Goal: Task Accomplishment & Management: Manage account settings

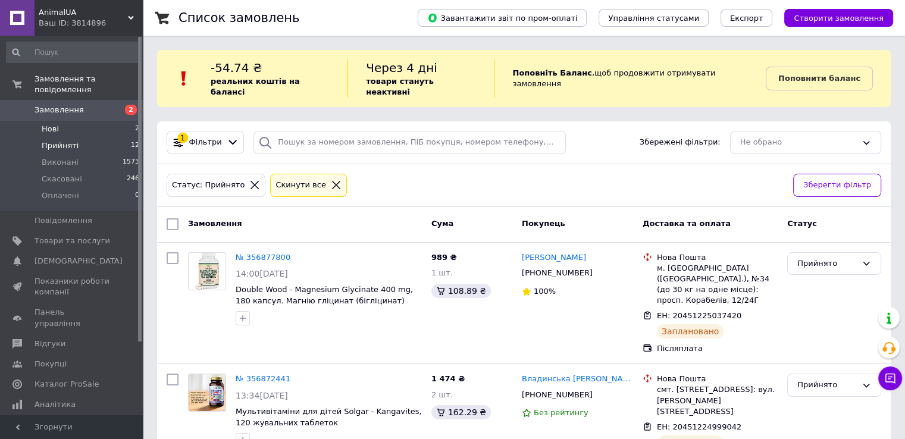
click at [66, 121] on li "Нові 2" at bounding box center [73, 129] width 146 height 17
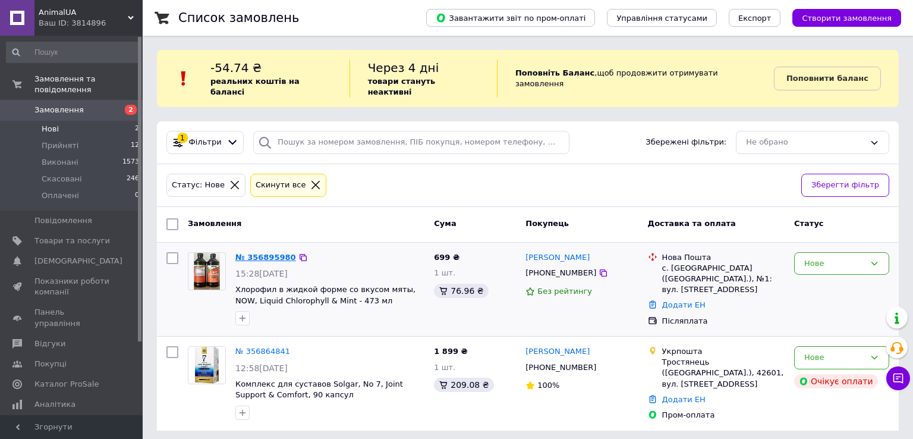
click at [272, 253] on link "№ 356895980" at bounding box center [266, 257] width 61 height 9
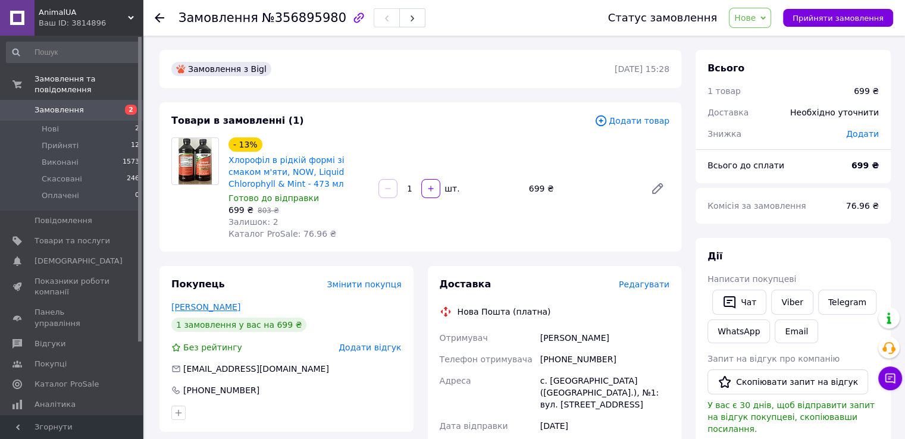
click at [221, 306] on link "[PERSON_NAME]" at bounding box center [205, 307] width 69 height 10
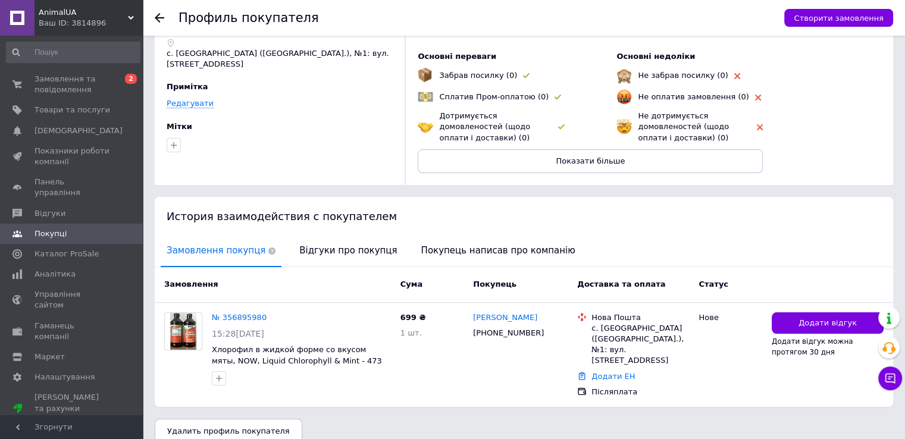
scroll to position [79, 0]
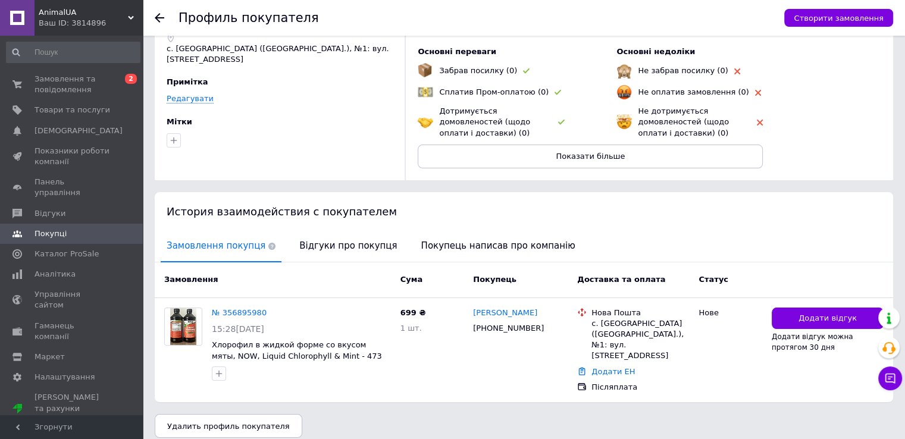
click at [157, 16] on use at bounding box center [160, 18] width 10 height 10
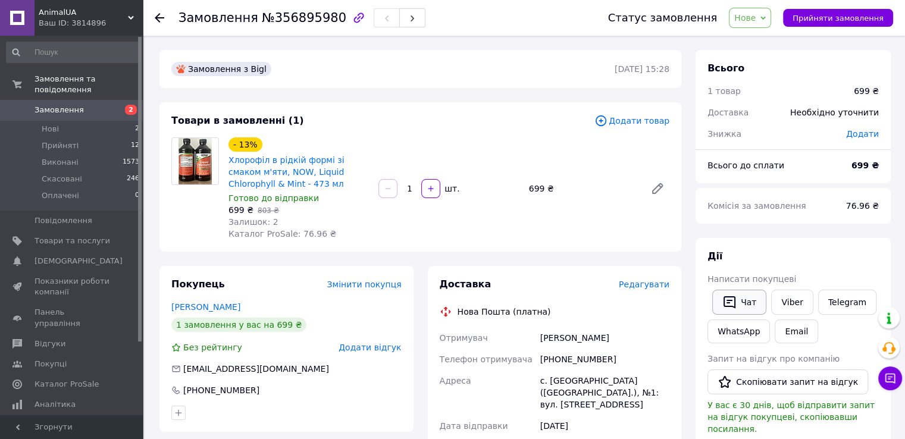
click at [740, 303] on button "Чат" at bounding box center [739, 302] width 54 height 25
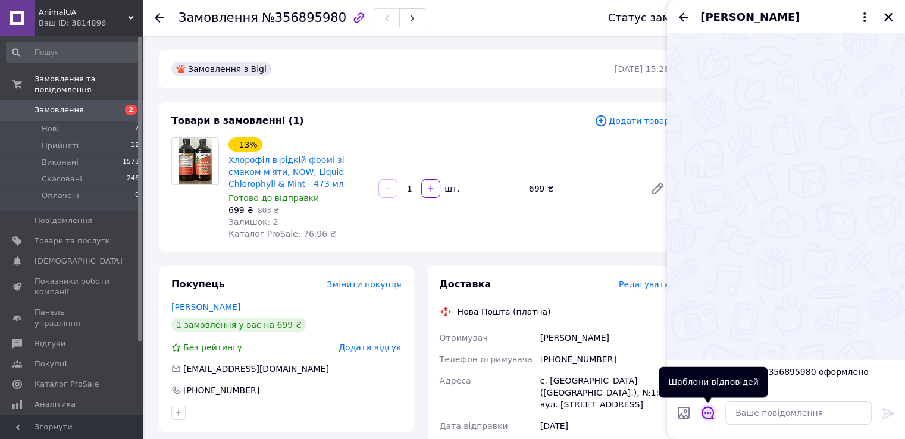
click at [710, 415] on icon "Відкрити шаблони відповідей" at bounding box center [707, 412] width 13 height 13
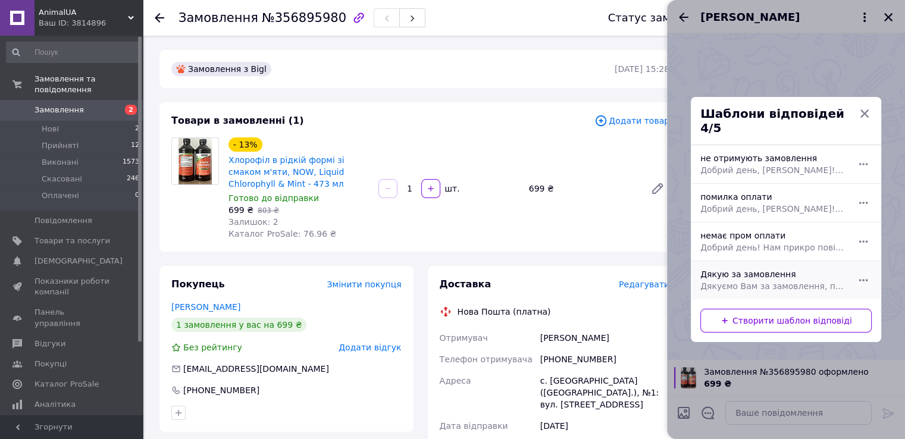
click at [749, 280] on span "Дякуємо Вам за замовлення, пакуємо на відправку. Сьогодні відправимо посилку. Г…" at bounding box center [772, 286] width 145 height 12
type textarea "Дякуємо Вам за замовлення, пакуємо на відправку. Сьогодні відправимо посилку. Г…"
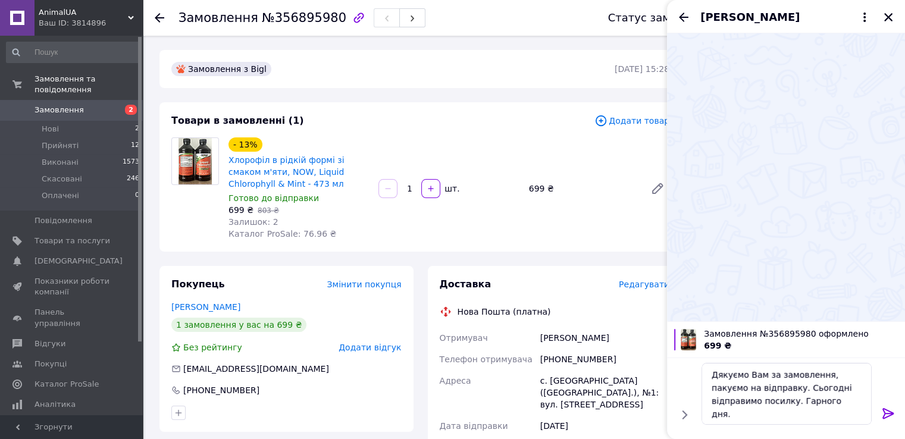
click at [884, 413] on icon at bounding box center [887, 413] width 11 height 11
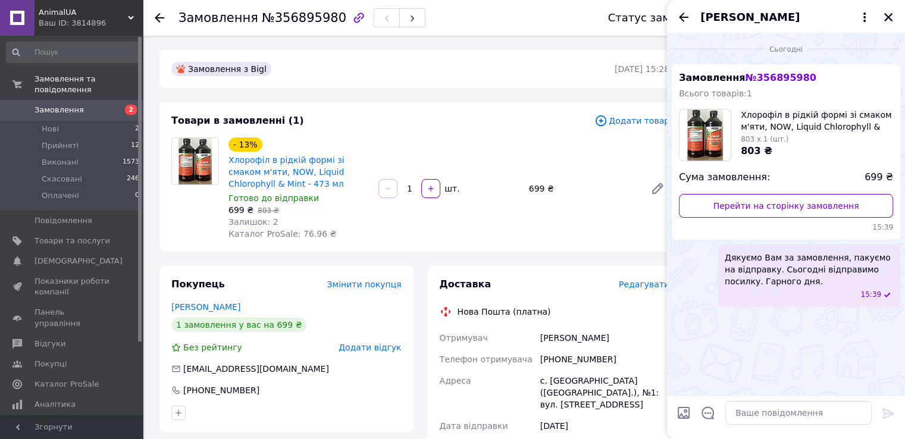
click at [887, 17] on icon "Закрити" at bounding box center [888, 17] width 8 height 8
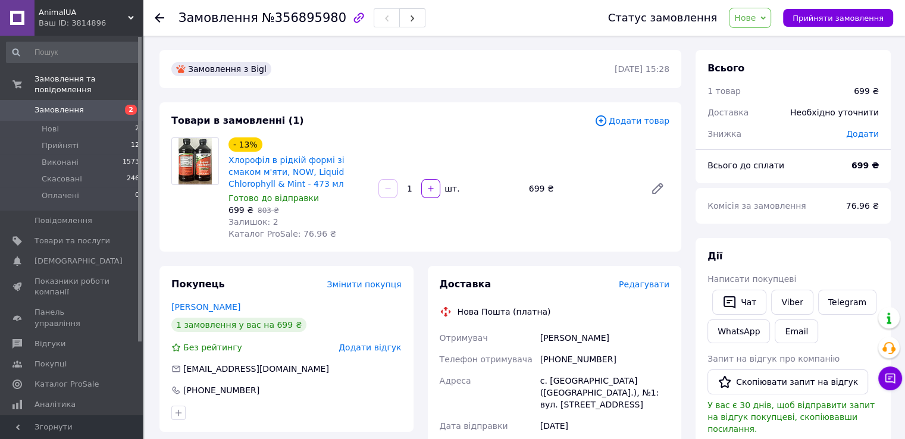
click at [771, 22] on span "Нове" at bounding box center [750, 18] width 42 height 20
click at [765, 40] on li "Прийнято" at bounding box center [756, 42] width 55 height 18
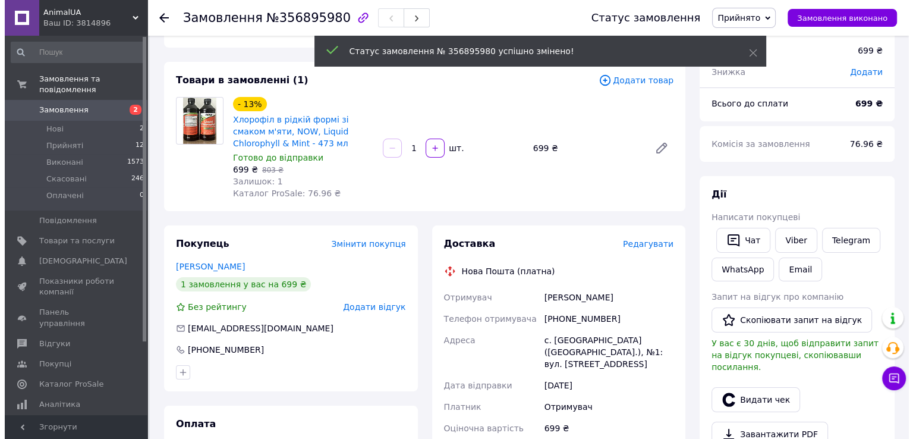
scroll to position [59, 0]
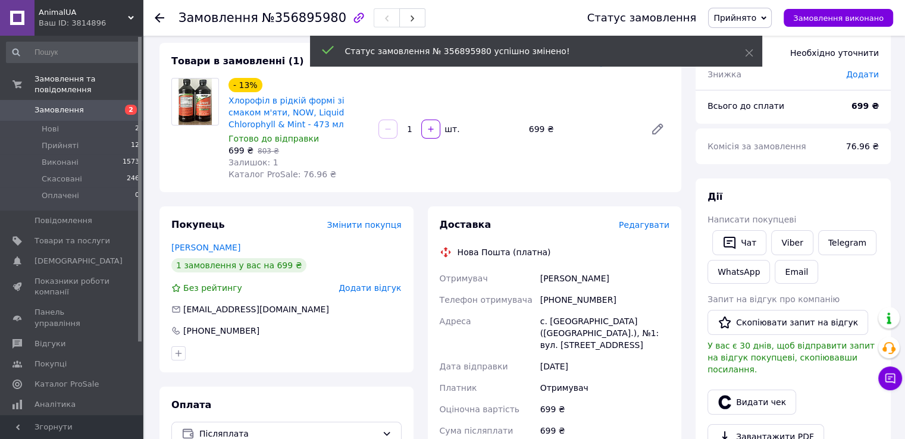
click at [655, 228] on span "Редагувати" at bounding box center [643, 225] width 51 height 10
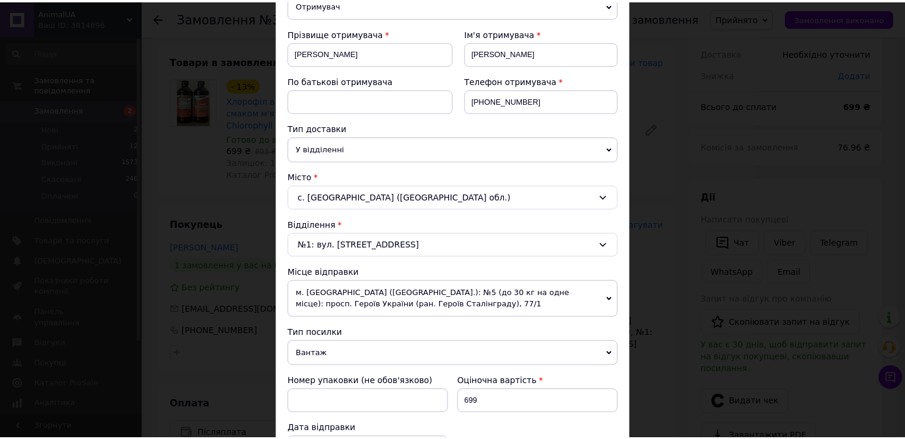
scroll to position [0, 0]
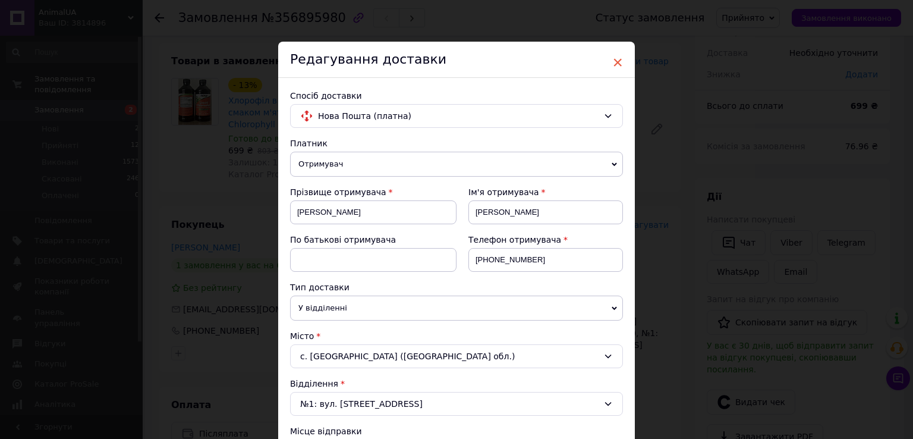
click at [616, 63] on span "×" at bounding box center [618, 62] width 11 height 20
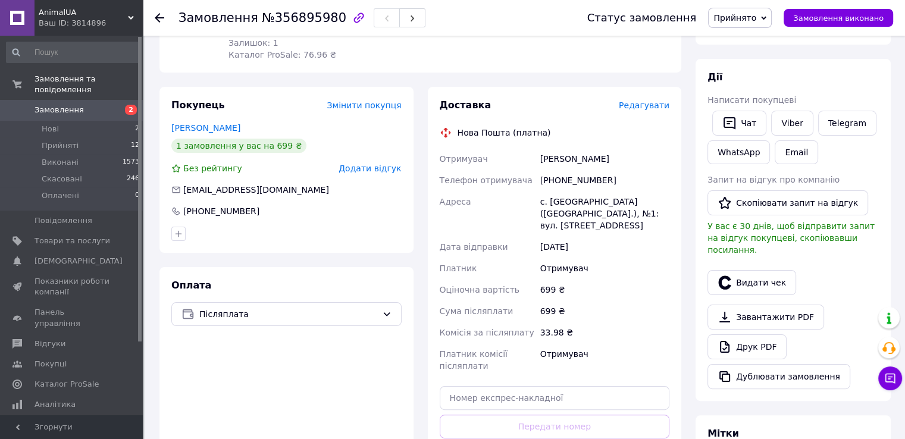
scroll to position [357, 0]
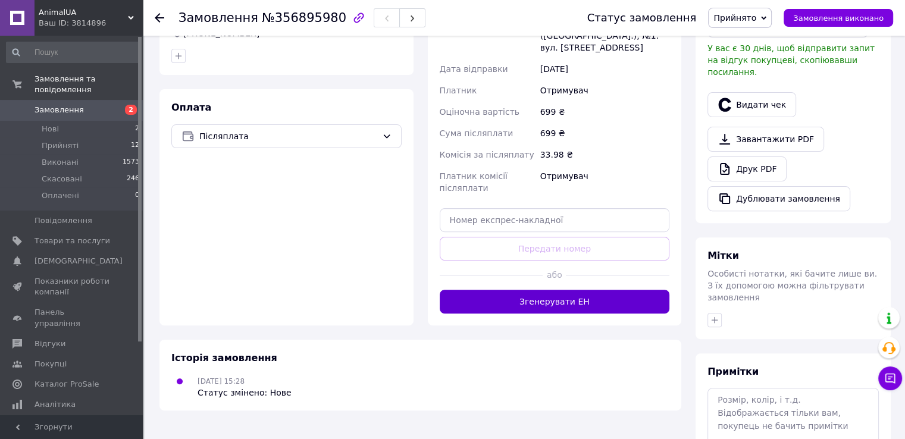
click at [570, 290] on button "Згенерувати ЕН" at bounding box center [554, 302] width 230 height 24
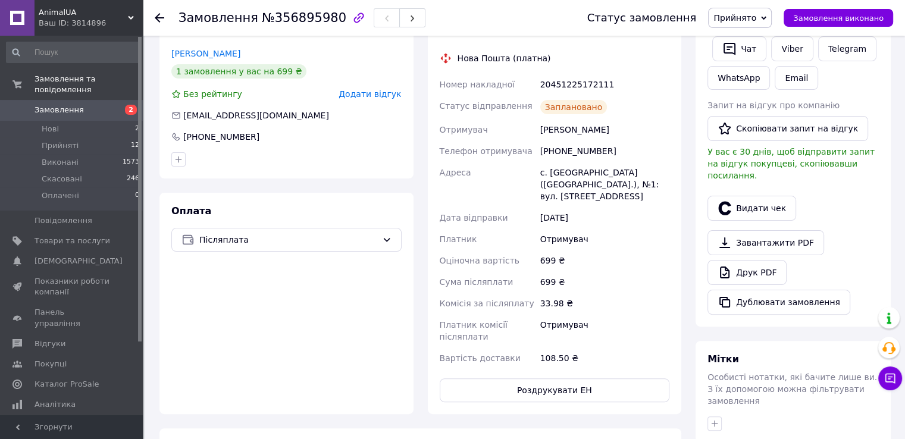
scroll to position [119, 0]
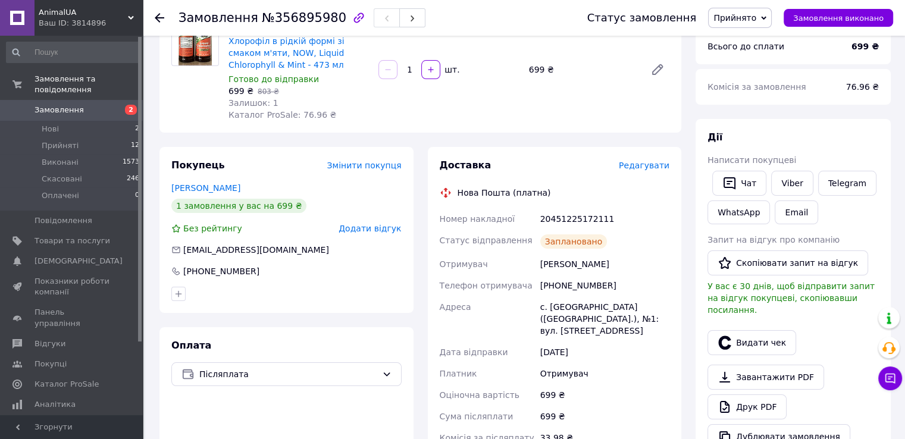
click at [160, 17] on use at bounding box center [160, 18] width 10 height 10
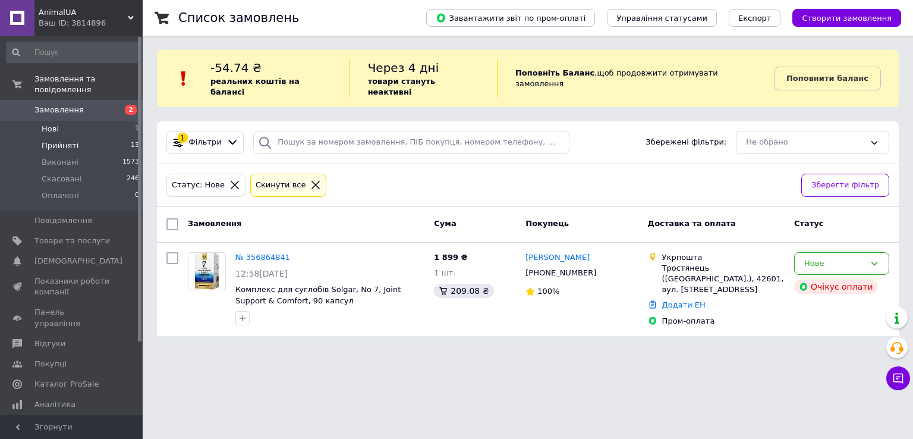
click at [84, 137] on li "Прийняті 13" at bounding box center [73, 145] width 146 height 17
